Goal: Information Seeking & Learning: Learn about a topic

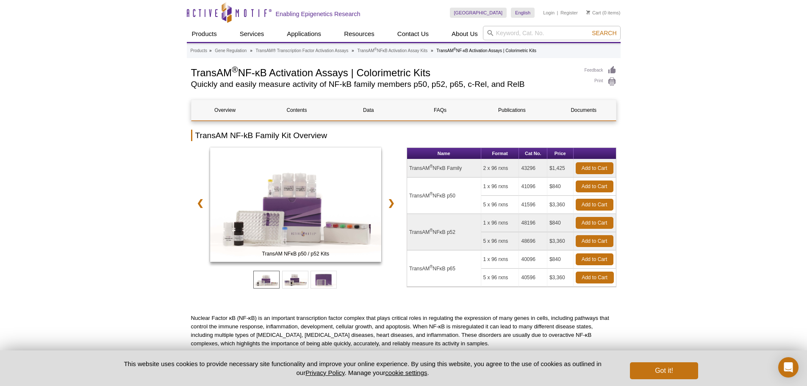
scroll to position [42, 0]
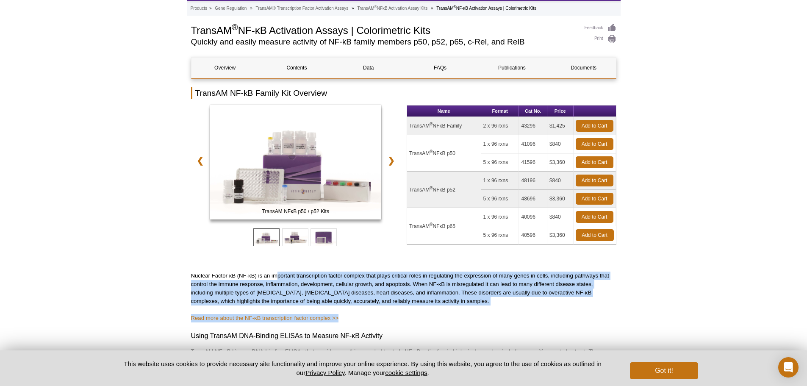
drag, startPoint x: 275, startPoint y: 274, endPoint x: 411, endPoint y: 306, distance: 139.8
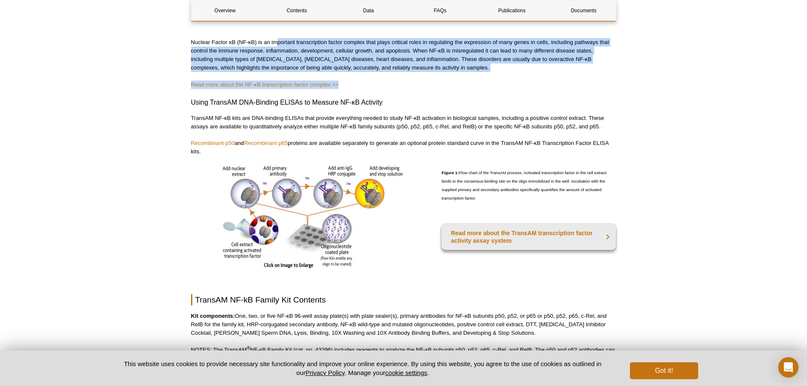
scroll to position [297, 0]
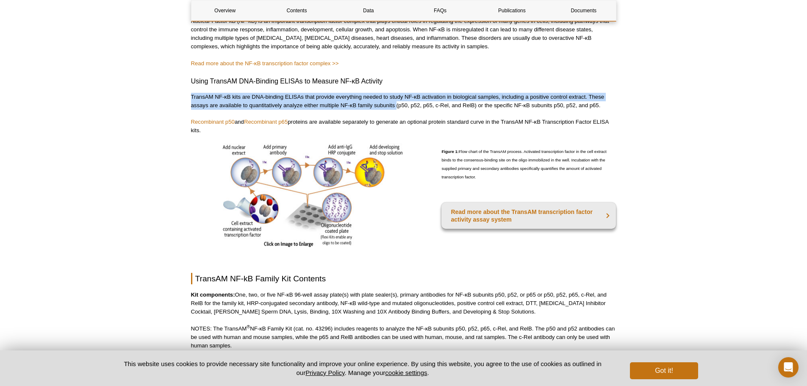
drag, startPoint x: 397, startPoint y: 105, endPoint x: 188, endPoint y: 97, distance: 209.0
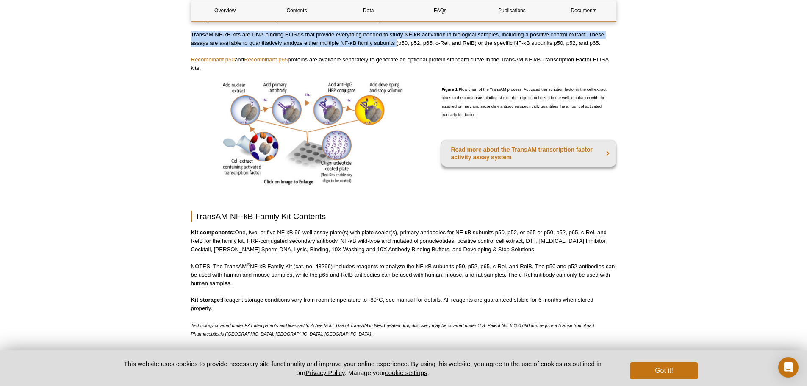
scroll to position [424, 0]
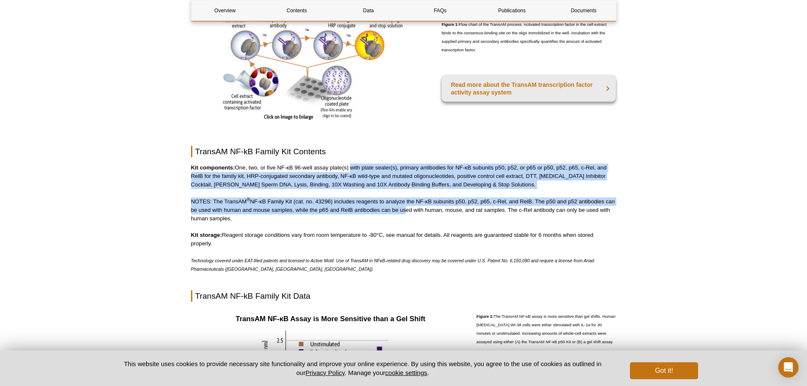
drag, startPoint x: 350, startPoint y: 168, endPoint x: 414, endPoint y: 208, distance: 75.2
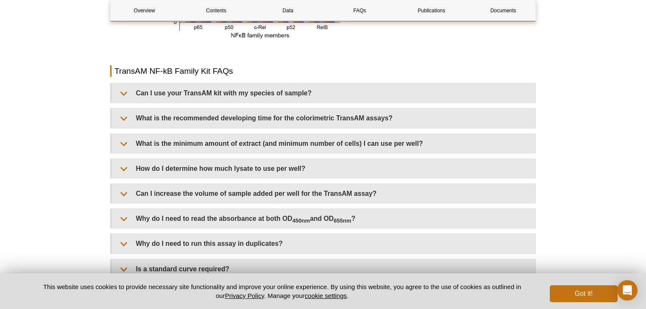
scroll to position [1068, 0]
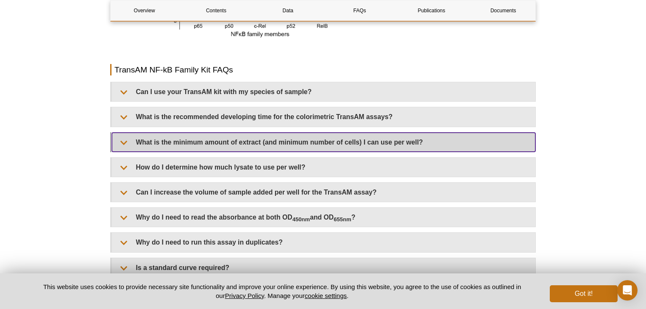
click at [242, 142] on summary "What is the minimum amount of extract (and minimum number of cells) I can use p…" at bounding box center [323, 142] width 423 height 19
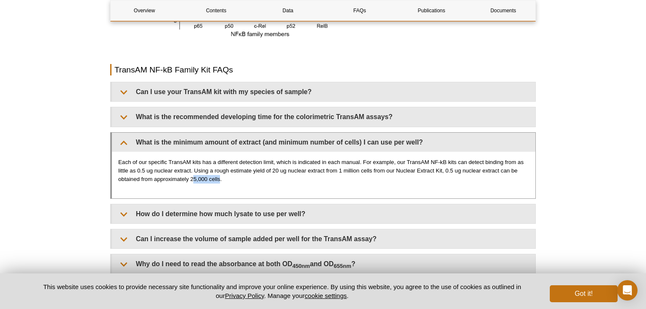
drag, startPoint x: 192, startPoint y: 174, endPoint x: 219, endPoint y: 183, distance: 28.5
click at [219, 183] on div "Each of our specific TransAM kits has a different detection limit, which is ind…" at bounding box center [323, 175] width 423 height 47
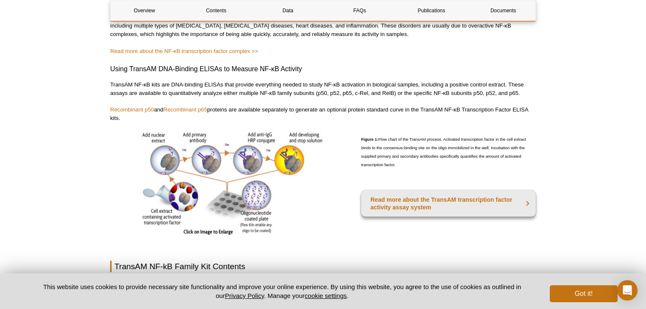
scroll to position [288, 0]
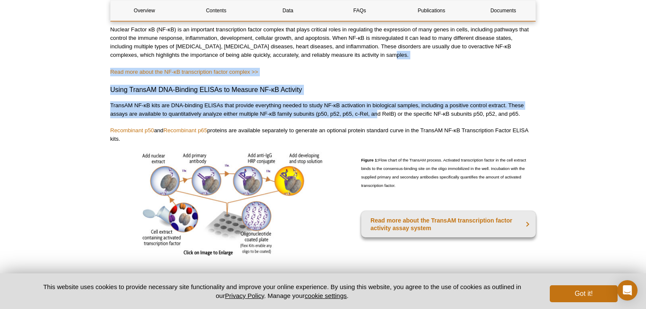
drag, startPoint x: 361, startPoint y: 56, endPoint x: 379, endPoint y: 110, distance: 56.5
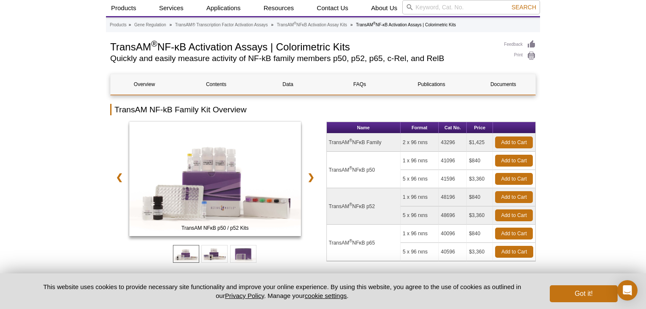
scroll to position [0, 0]
